Goal: Information Seeking & Learning: Learn about a topic

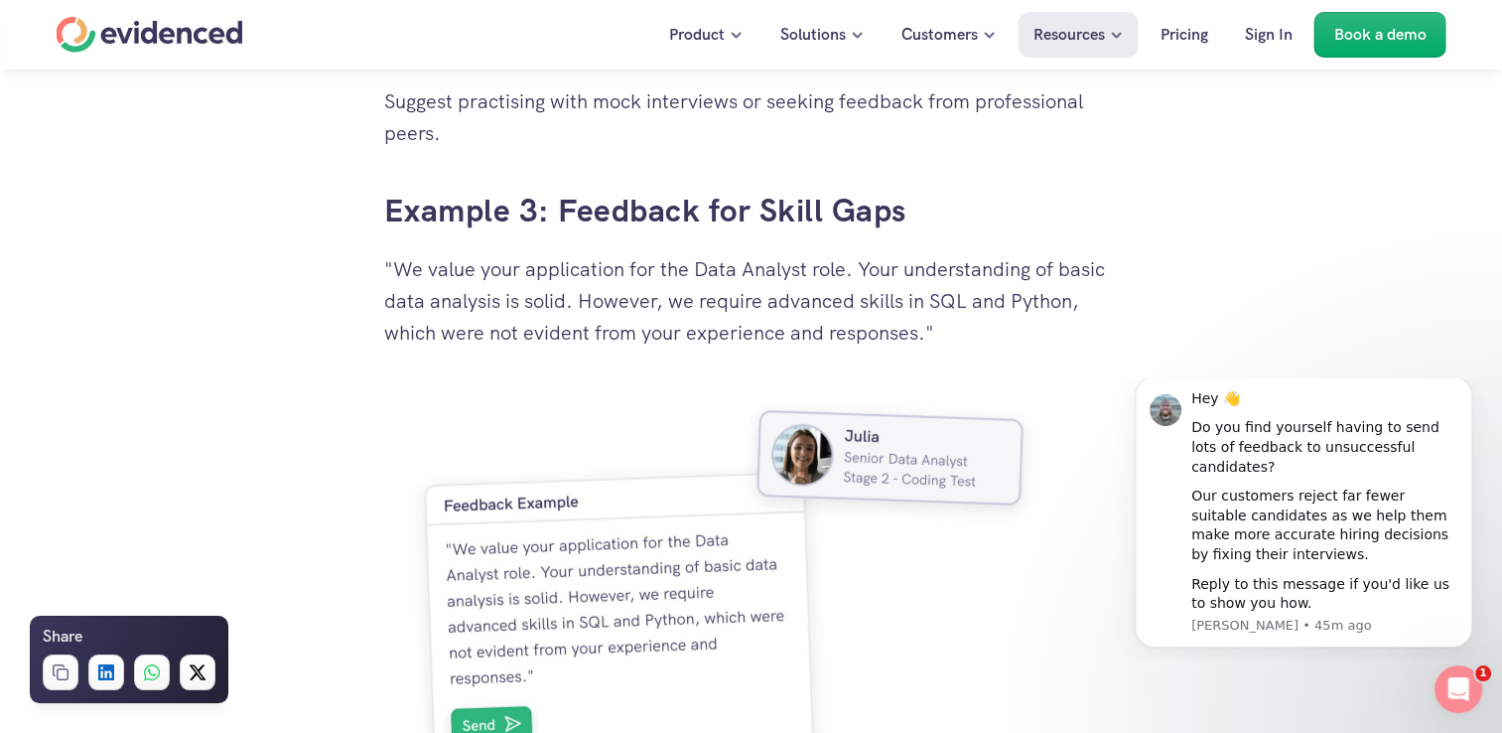
scroll to position [5337, 0]
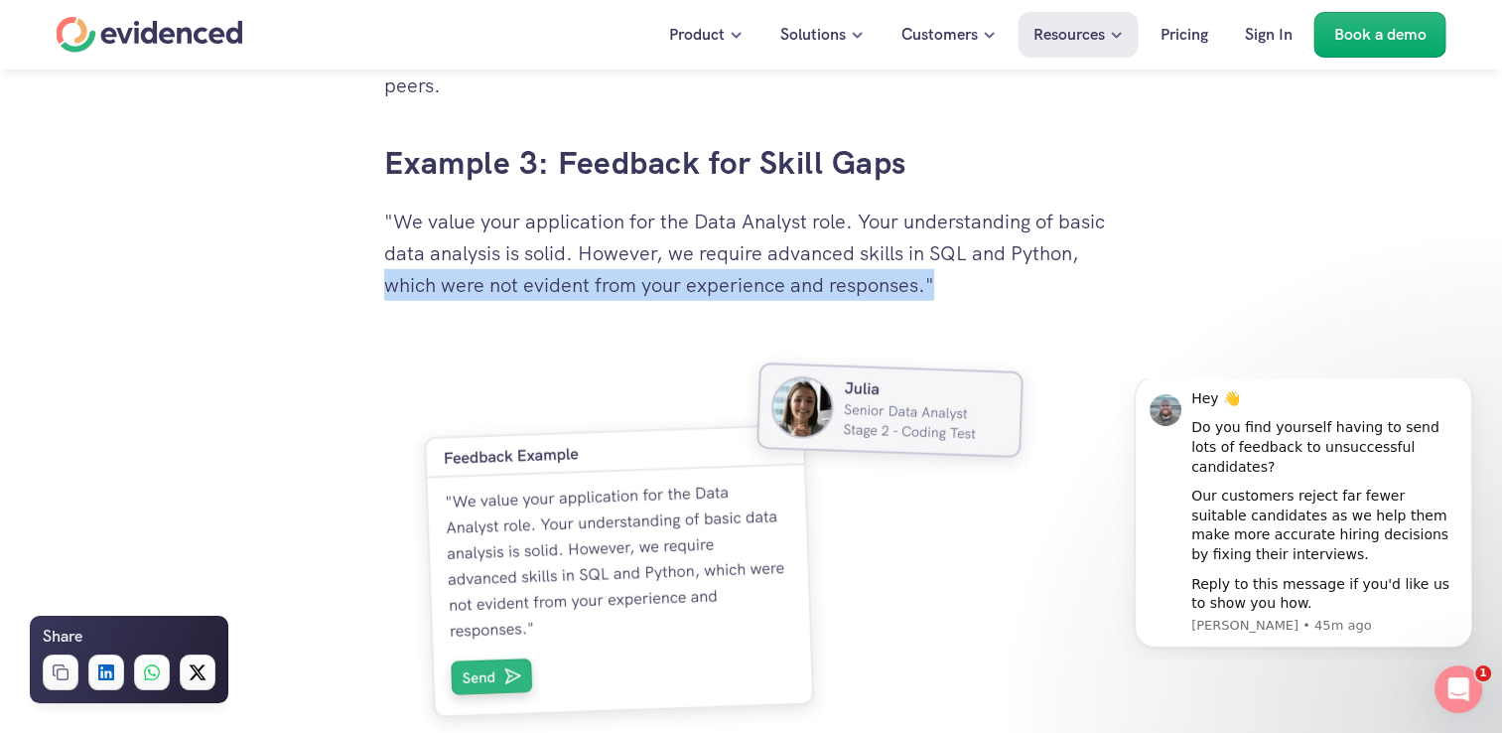
drag, startPoint x: 370, startPoint y: 285, endPoint x: 977, endPoint y: 273, distance: 606.6
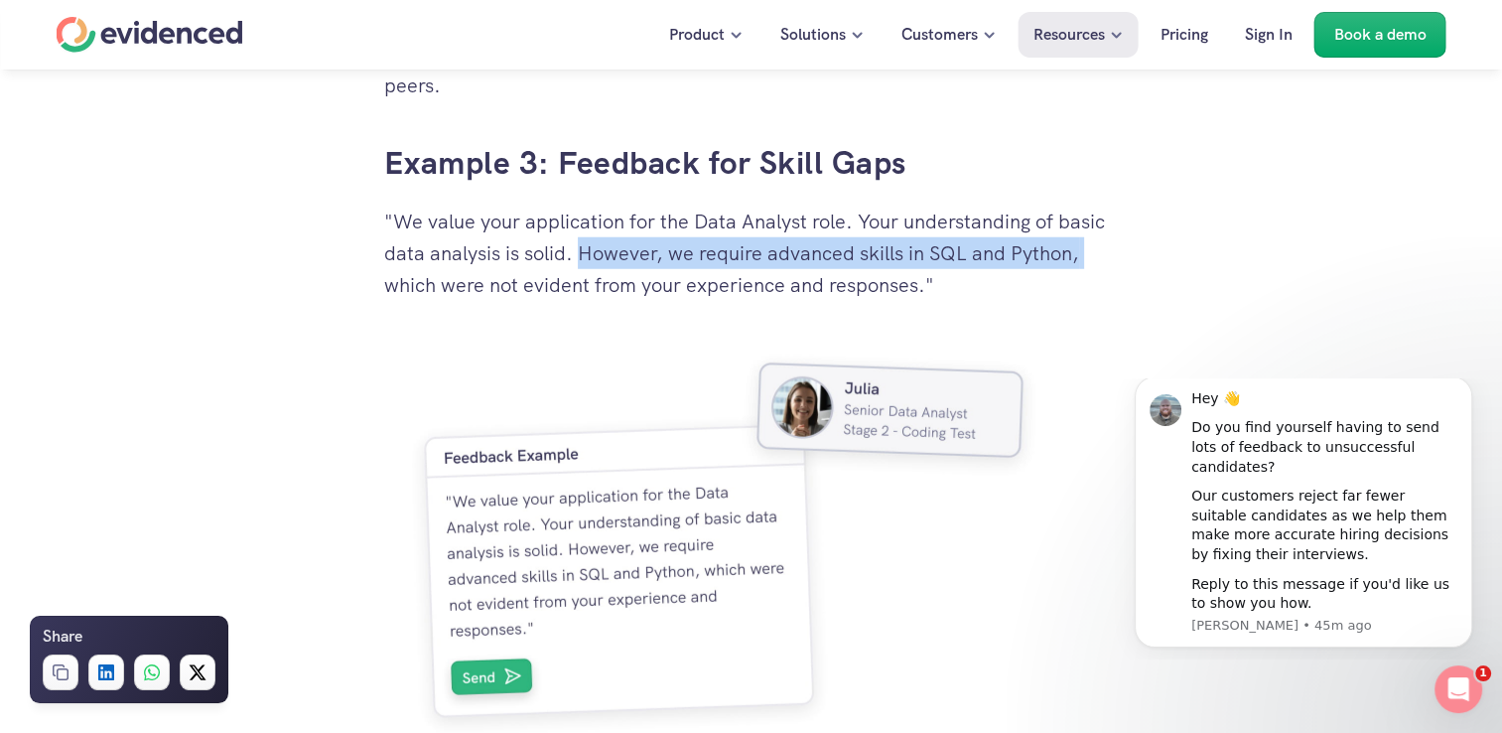
drag, startPoint x: 581, startPoint y: 250, endPoint x: 1144, endPoint y: 236, distance: 563.0
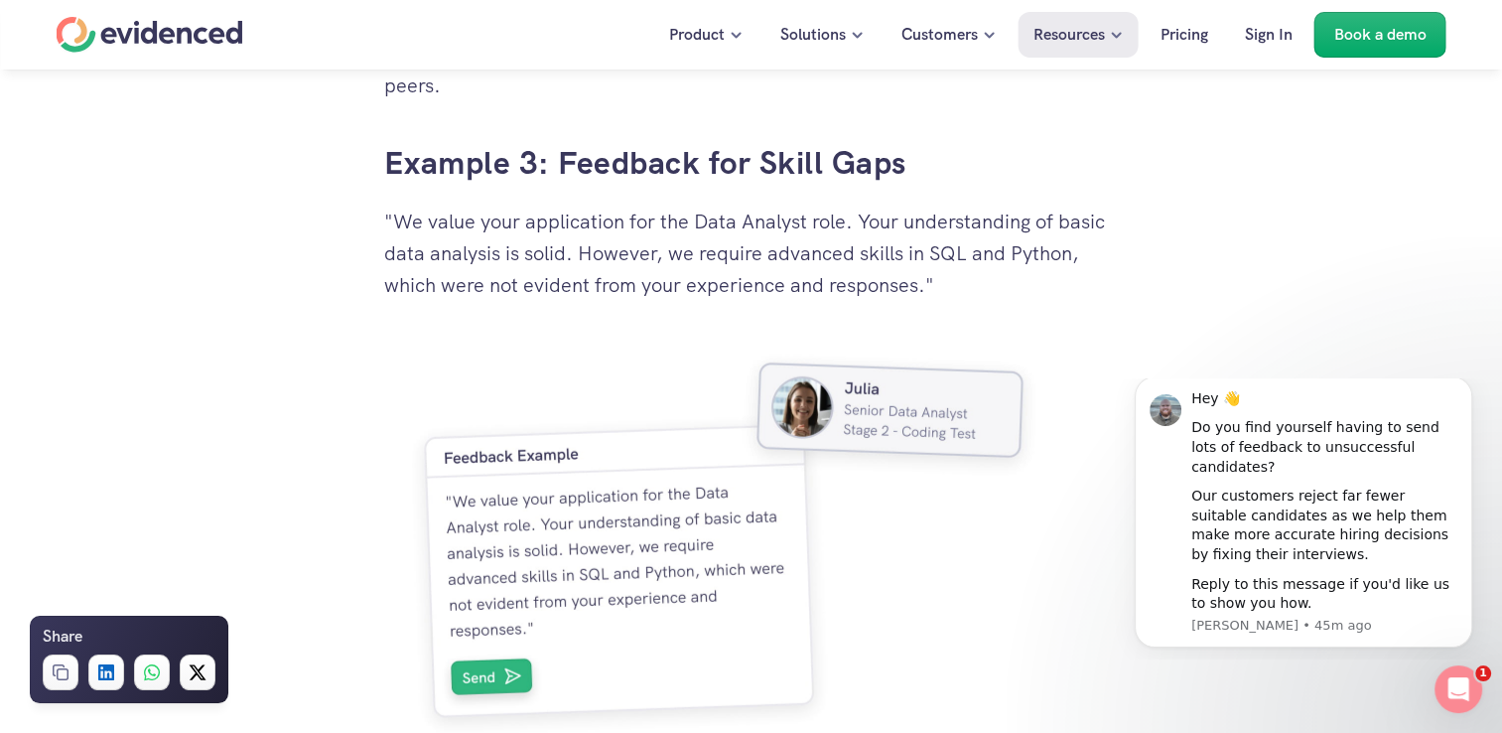
click at [1115, 270] on p ""We value your application for the Data Analyst role. Your understanding of bas…" at bounding box center [751, 252] width 735 height 95
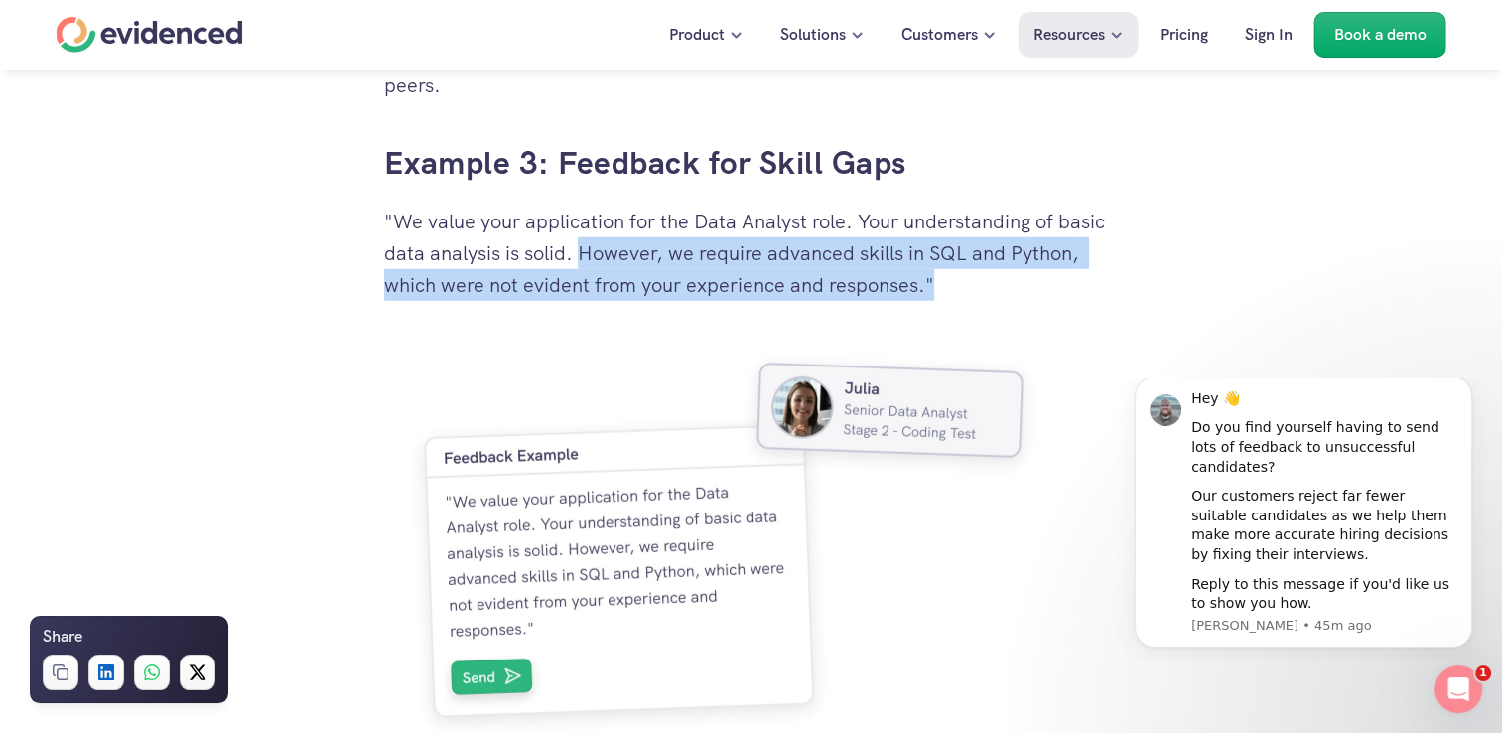
drag, startPoint x: 578, startPoint y: 248, endPoint x: 985, endPoint y: 288, distance: 408.9
click at [982, 288] on p ""We value your application for the Data Analyst role. Your understanding of bas…" at bounding box center [751, 252] width 735 height 95
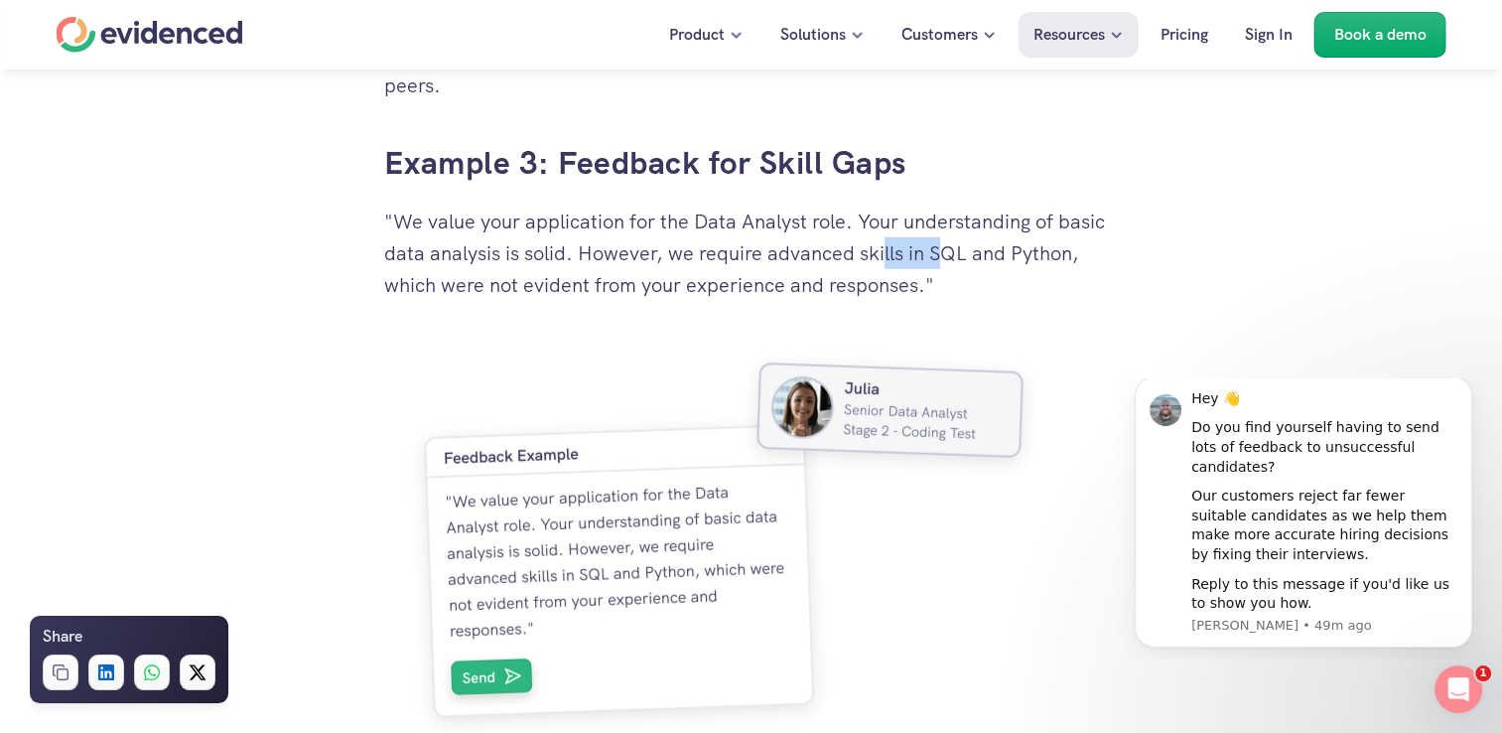
drag, startPoint x: 882, startPoint y: 251, endPoint x: 940, endPoint y: 256, distance: 57.8
click at [940, 256] on p ""We value your application for the Data Analyst role. Your understanding of bas…" at bounding box center [751, 252] width 735 height 95
click at [959, 296] on p ""We value your application for the Data Analyst role. Your understanding of bas…" at bounding box center [751, 252] width 735 height 95
